Goal: Information Seeking & Learning: Learn about a topic

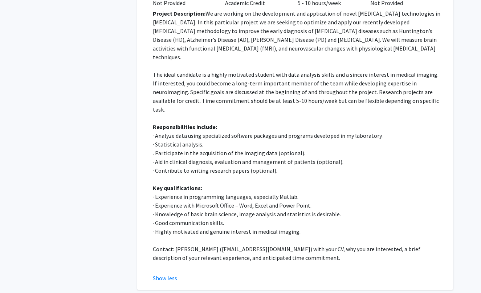
scroll to position [1561, 0]
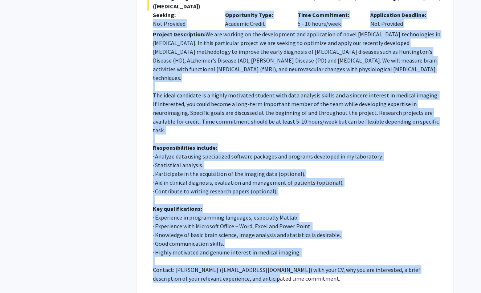
drag, startPoint x: 238, startPoint y: 239, endPoint x: 152, endPoint y: 1, distance: 252.7
click at [152, 1] on div "Investigating functional and neurovascular abnormalities in [MEDICAL_DATA] dise…" at bounding box center [295, 148] width 296 height 310
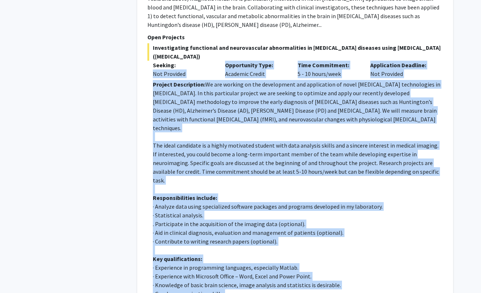
click at [177, 92] on p "Project Description: We are working on the development and application of novel…" at bounding box center [298, 106] width 290 height 52
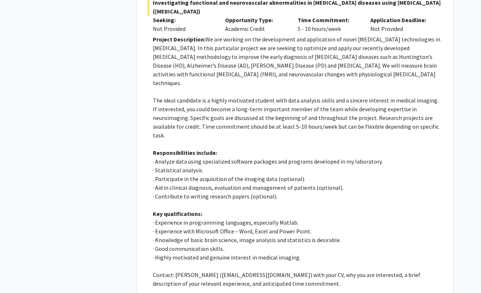
scroll to position [1567, 0]
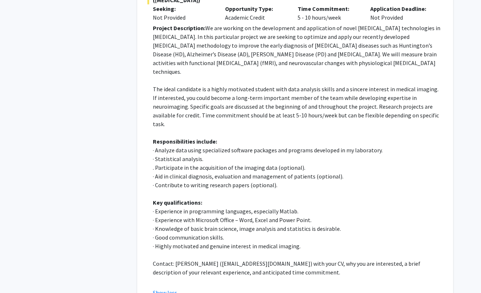
drag, startPoint x: 201, startPoint y: 53, endPoint x: 316, endPoint y: 237, distance: 216.4
click at [316, 237] on fg-search-faculty "[PERSON_NAME] Bookmark Compose Request Faculty Associate Professor Departments:…" at bounding box center [295, 54] width 296 height 483
copy fg-search-faculty "Loremip Dolorsitame: Co. Adi’e seddoeiu tem incididu ut lab etdoloremag al enim…"
click at [400, 259] on p "Contact: [PERSON_NAME] ([EMAIL_ADDRESS][DOMAIN_NAME]) with your CV, why you are…" at bounding box center [298, 267] width 290 height 17
drag, startPoint x: 165, startPoint y: 231, endPoint x: 242, endPoint y: 228, distance: 76.7
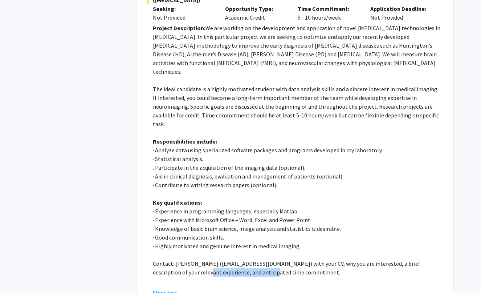
click at [242, 259] on p "Contact: [PERSON_NAME] ([EMAIL_ADDRESS][DOMAIN_NAME]) with your CV, why you are…" at bounding box center [298, 267] width 290 height 17
copy p "nticipated time commitment."
click at [232, 224] on p "· Knowledge of basic brain science, image analysis and statistics is desirable." at bounding box center [298, 228] width 290 height 9
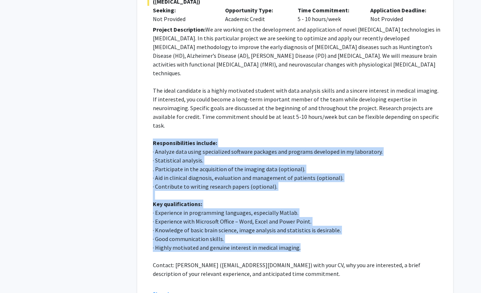
drag, startPoint x: 300, startPoint y: 206, endPoint x: 148, endPoint y: 98, distance: 186.2
click at [148, 98] on fg-read-more "Project Description: We are working on the development and application of novel…" at bounding box center [295, 161] width 296 height 273
copy div "Responsibilities include: · Analyze data using specialized software packages an…"
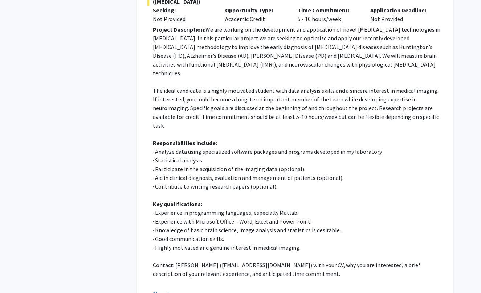
click at [229, 234] on p "· Good communication skills." at bounding box center [298, 238] width 290 height 9
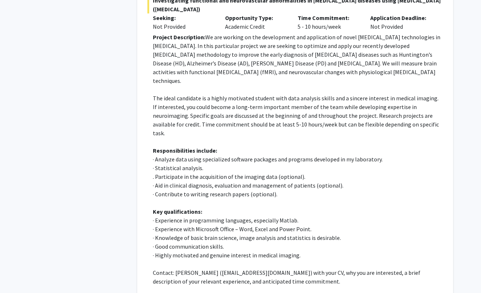
scroll to position [1559, 0]
click at [190, 171] on p ". Participate in the acquisition of the imaging data (optional)." at bounding box center [298, 175] width 290 height 9
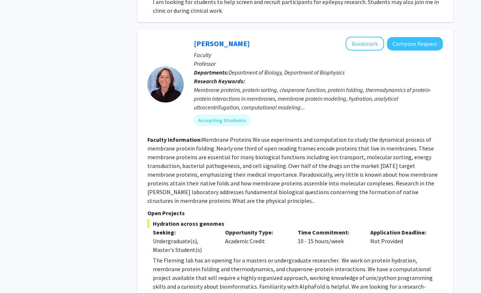
scroll to position [2105, 0]
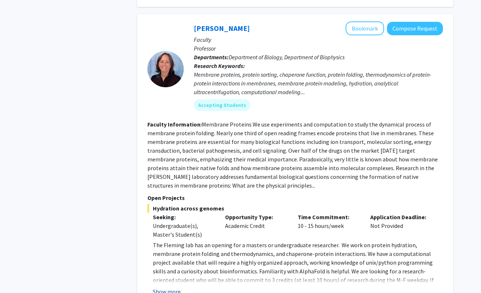
click at [172, 287] on button "Show more" at bounding box center [167, 291] width 28 height 9
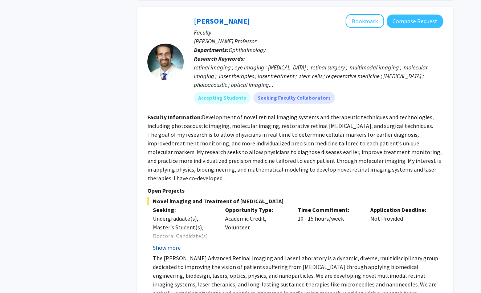
scroll to position [2500, 0]
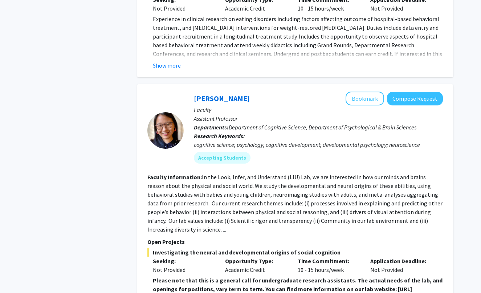
scroll to position [3024, 0]
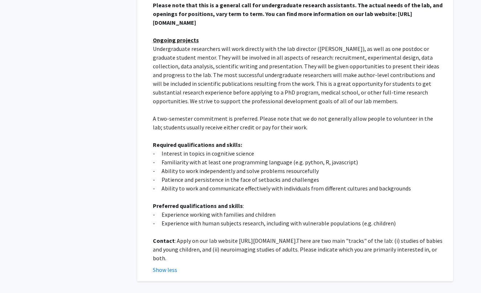
scroll to position [3287, 0]
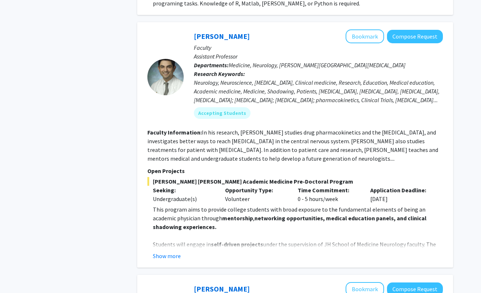
scroll to position [634, 0]
click at [172, 251] on button "Show more" at bounding box center [167, 255] width 28 height 9
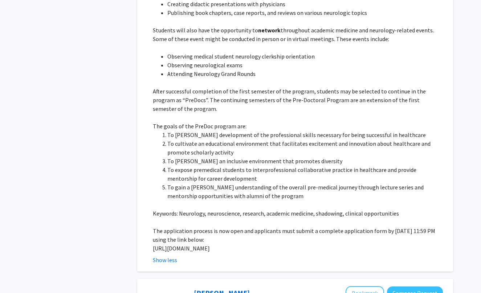
scroll to position [938, 0]
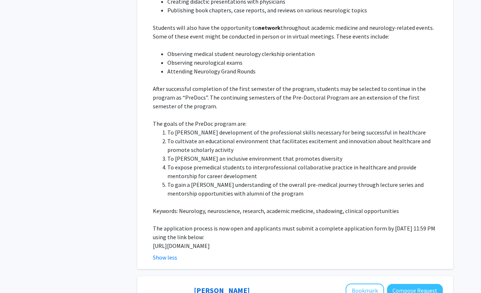
drag, startPoint x: 181, startPoint y: 238, endPoint x: 152, endPoint y: 230, distance: 30.0
click at [152, 230] on fg-read-more "This program aims to provide college students with broad exposure to the fundam…" at bounding box center [295, 81] width 296 height 360
copy p "[URL][DOMAIN_NAME]"
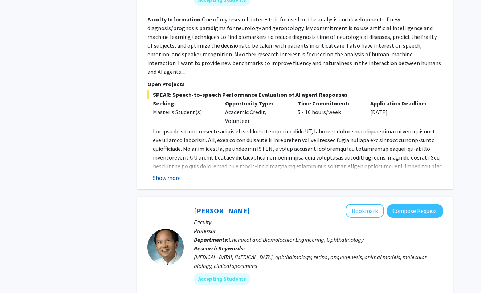
scroll to position [1305, 0]
click at [160, 173] on button "Show more" at bounding box center [167, 177] width 28 height 9
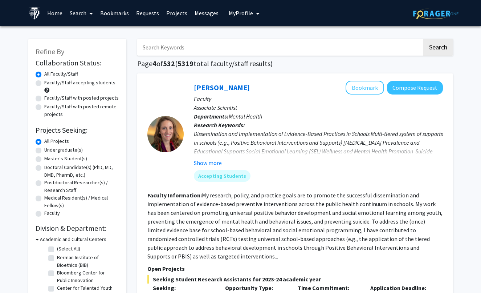
scroll to position [0, 0]
click at [198, 56] on input "Search Keywords" at bounding box center [279, 47] width 285 height 17
type input "curtiland"
click at [438, 48] on button "Search" at bounding box center [438, 47] width 30 height 17
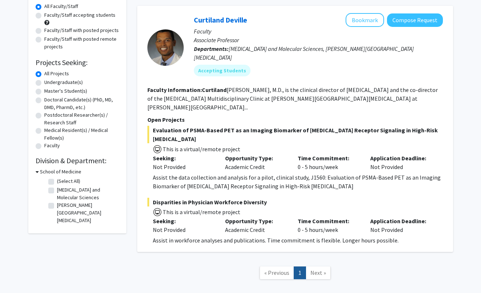
scroll to position [70, 0]
